Goal: Task Accomplishment & Management: Manage account settings

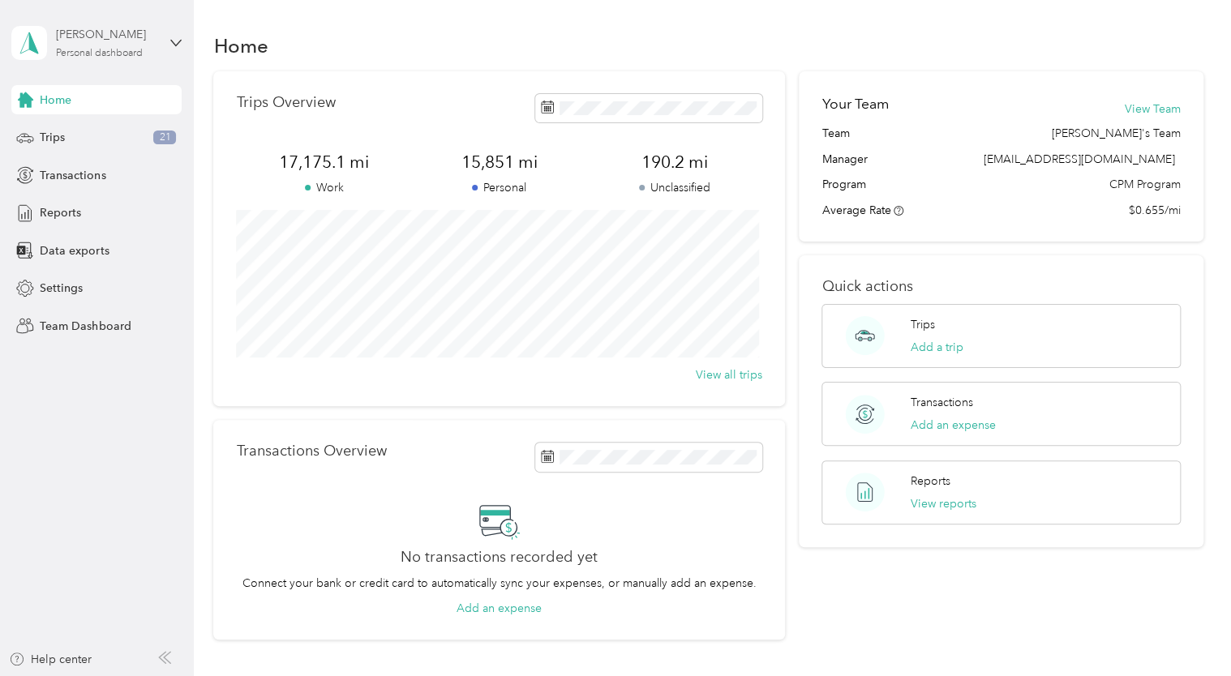
click at [136, 41] on div "[PERSON_NAME]" at bounding box center [106, 34] width 101 height 17
click at [96, 139] on div "Team dashboard" at bounding box center [183, 132] width 319 height 28
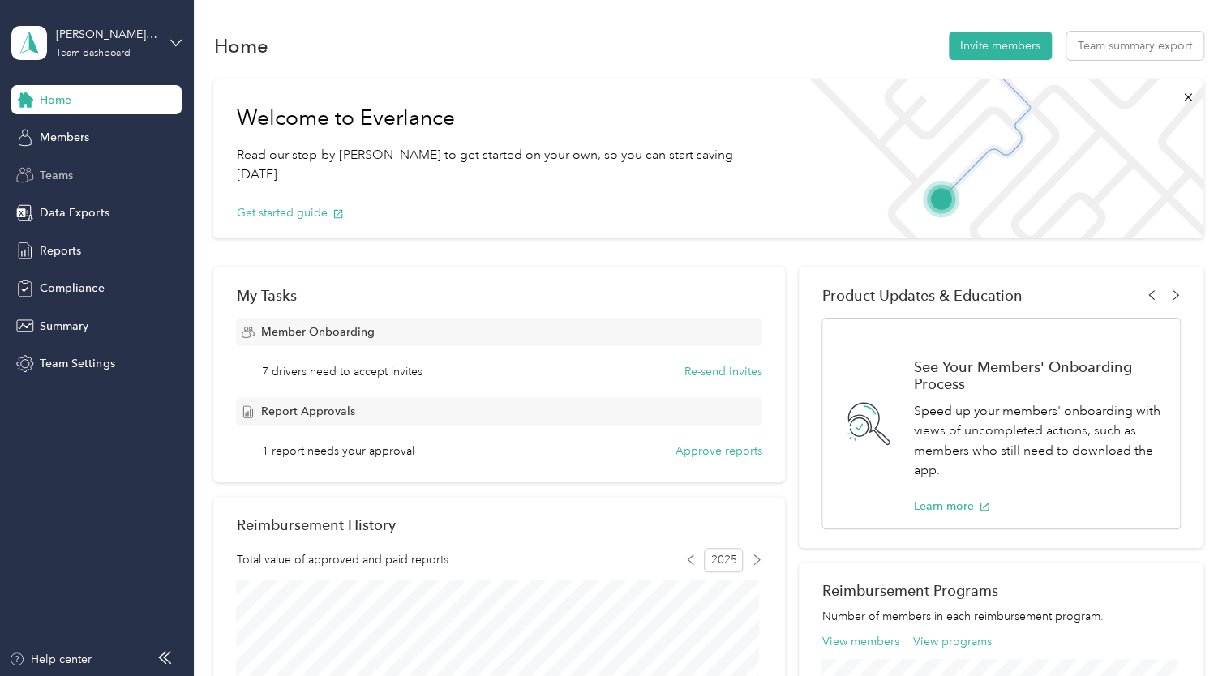
click at [54, 178] on span "Teams" at bounding box center [56, 175] width 33 height 17
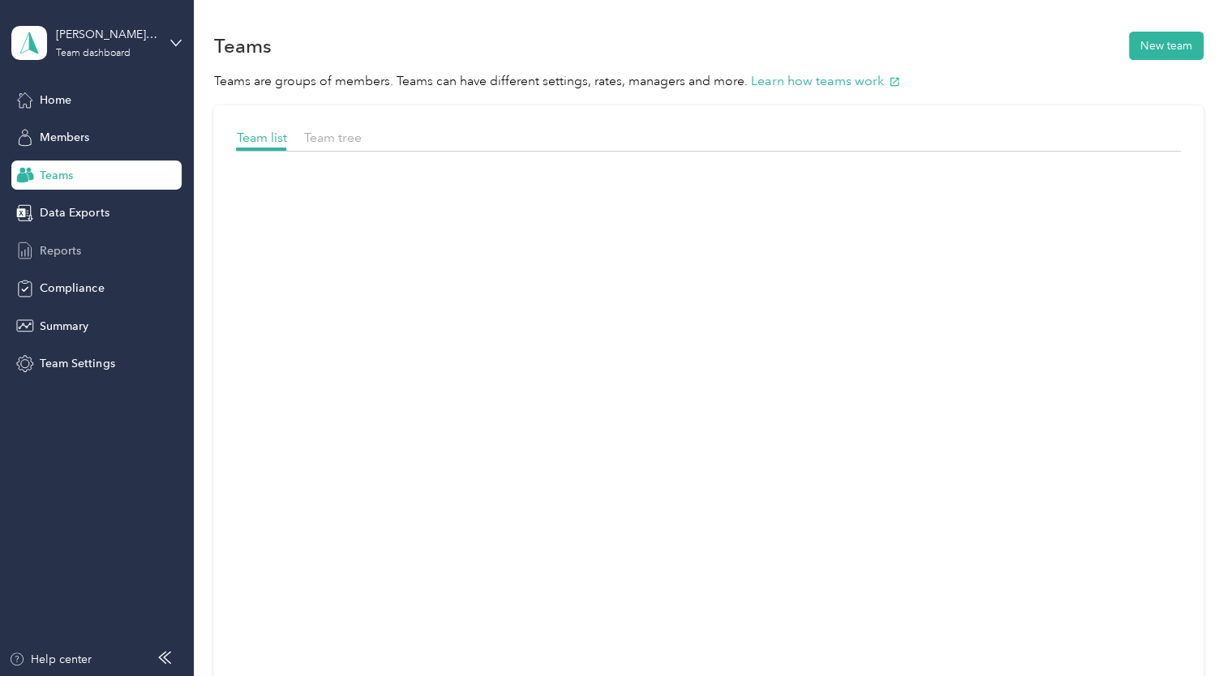
click at [52, 253] on span "Reports" at bounding box center [60, 251] width 41 height 17
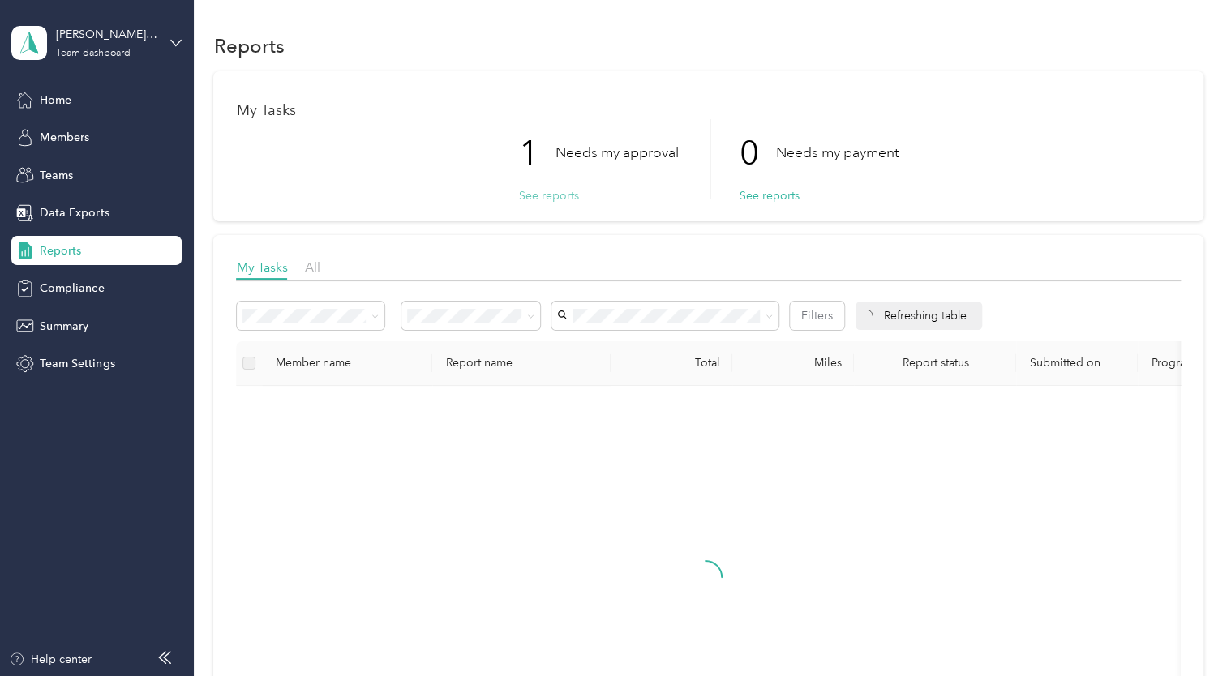
click at [560, 198] on button "See reports" at bounding box center [548, 195] width 60 height 17
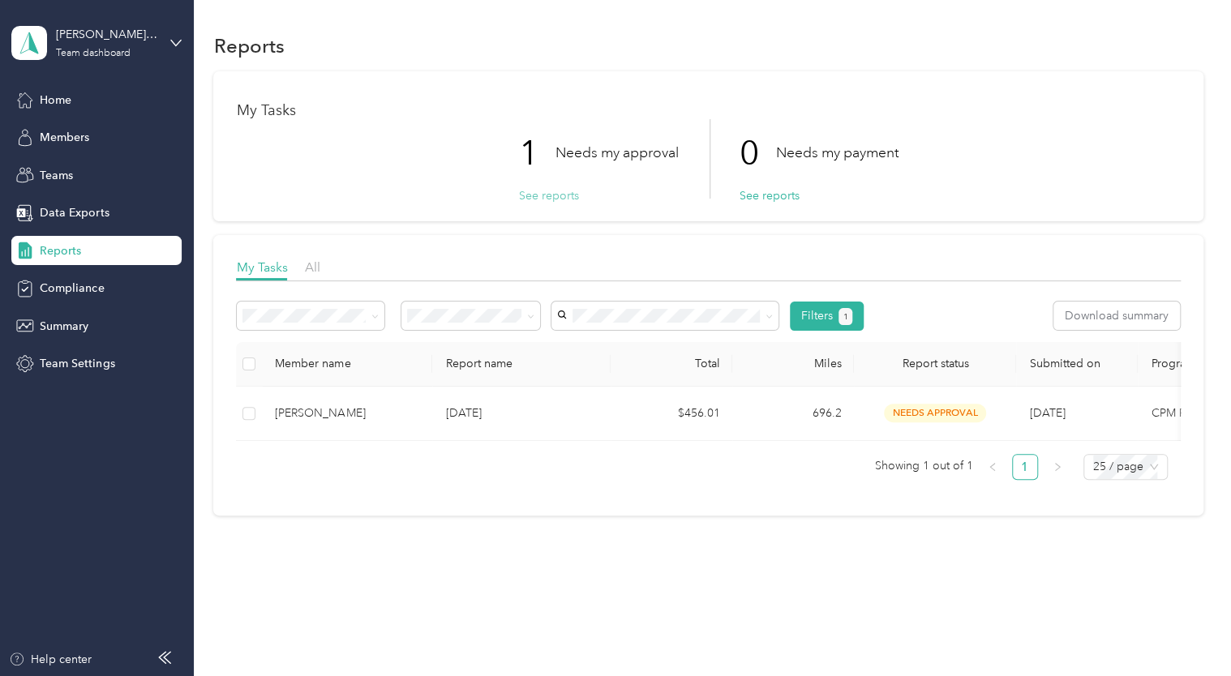
click at [554, 195] on button "See reports" at bounding box center [548, 195] width 60 height 17
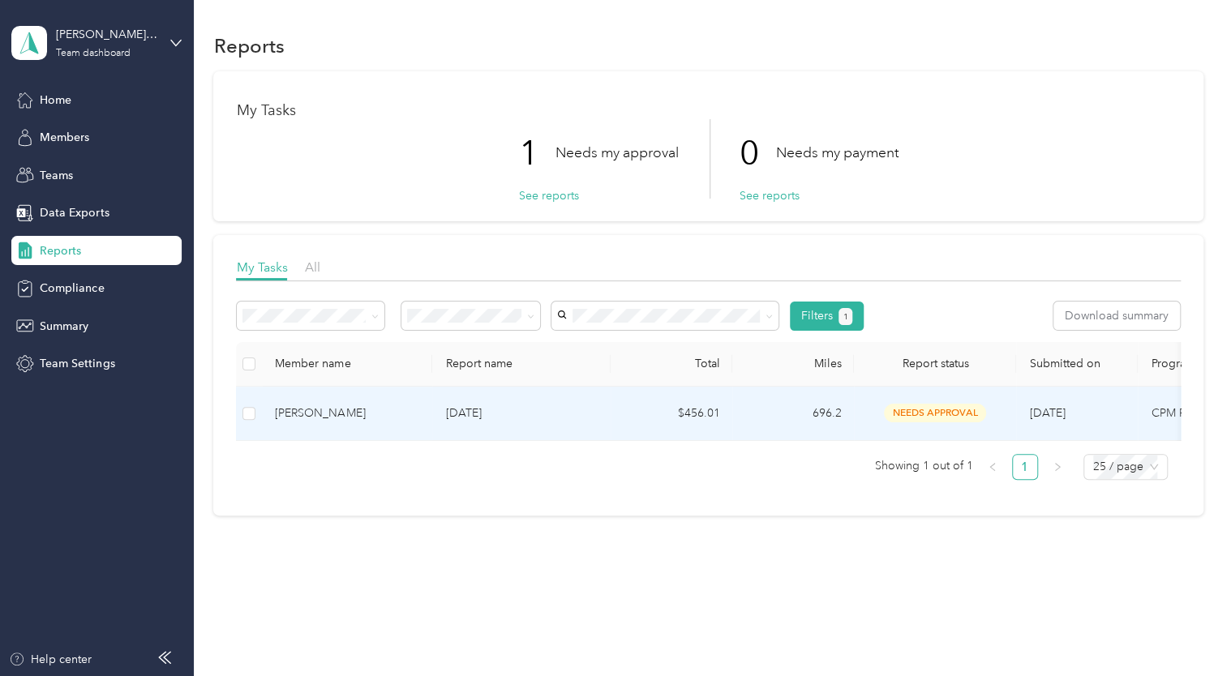
click at [263, 413] on td "[PERSON_NAME]" at bounding box center [347, 414] width 170 height 54
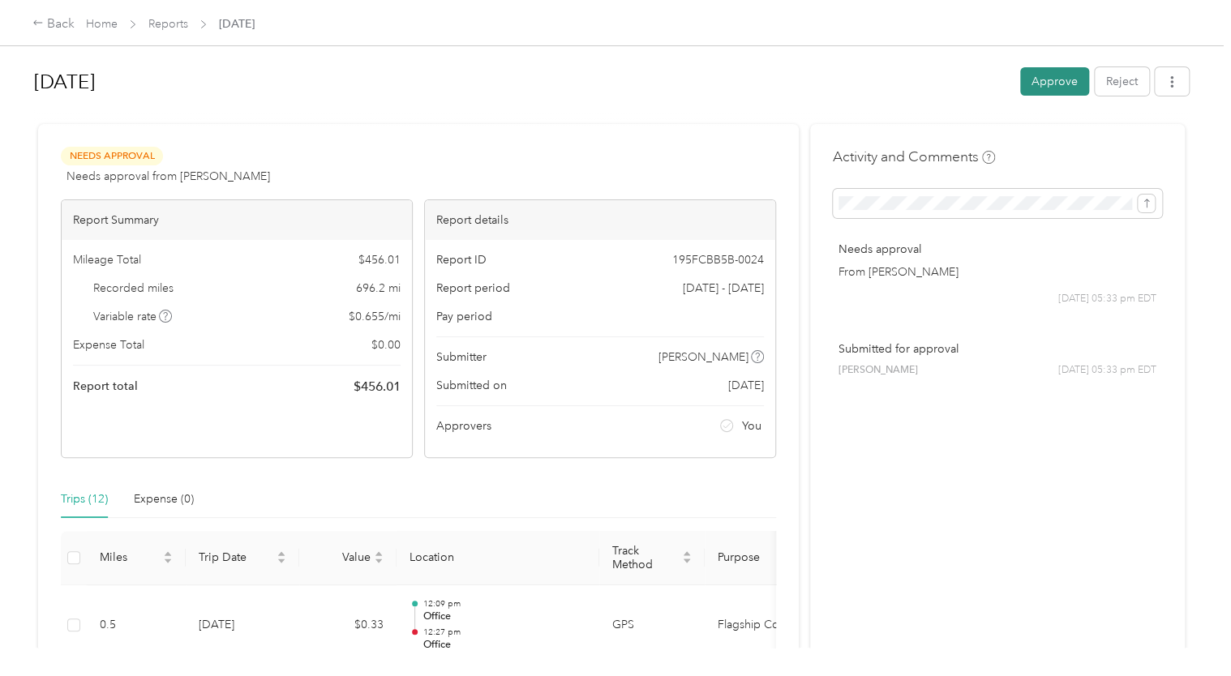
click at [1041, 92] on button "Approve" at bounding box center [1054, 81] width 69 height 28
